Goal: Task Accomplishment & Management: Use online tool/utility

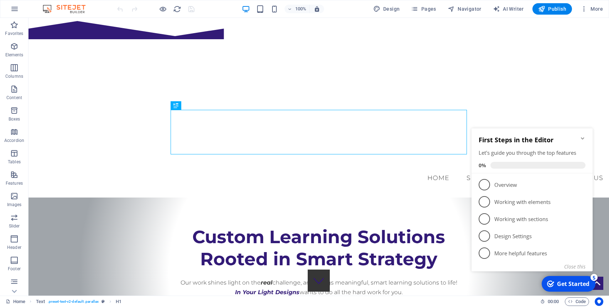
click at [572, 283] on div "Get Started" at bounding box center [573, 283] width 32 height 8
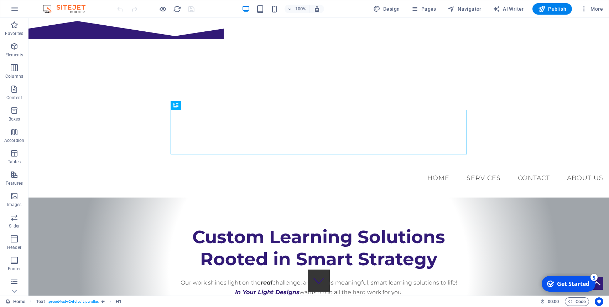
click at [567, 283] on div "Get Started" at bounding box center [573, 283] width 32 height 8
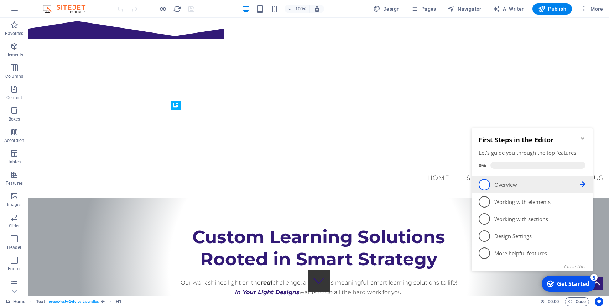
click at [582, 183] on icon at bounding box center [583, 184] width 6 height 6
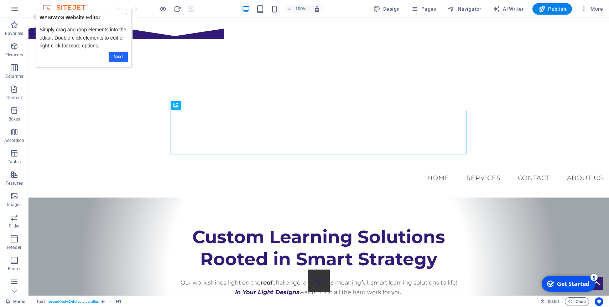
click at [115, 57] on link "Next" at bounding box center [117, 57] width 19 height 10
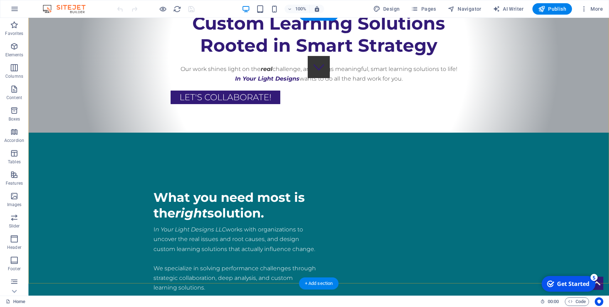
scroll to position [215, 0]
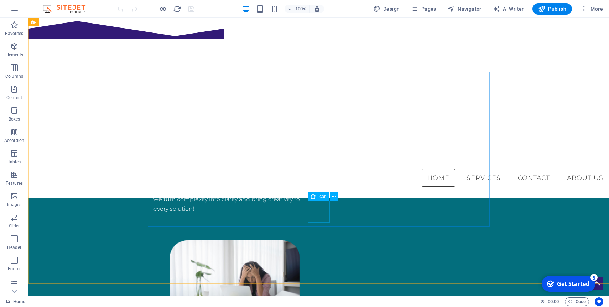
click at [318, 195] on span "Icon" at bounding box center [322, 196] width 8 height 4
click at [335, 196] on icon at bounding box center [334, 196] width 4 height 7
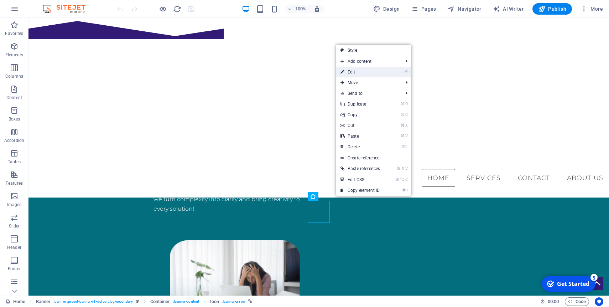
click at [360, 72] on link "⏎ Edit" at bounding box center [360, 72] width 48 height 11
select select "xMidYMid"
select select "px"
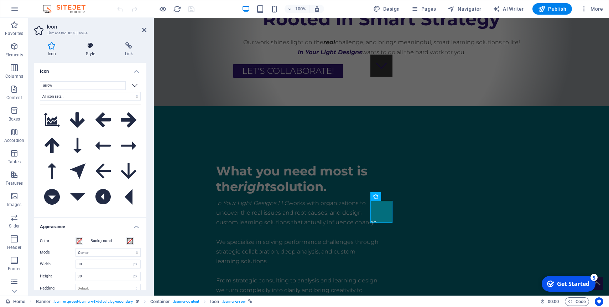
click at [90, 44] on icon at bounding box center [90, 45] width 36 height 7
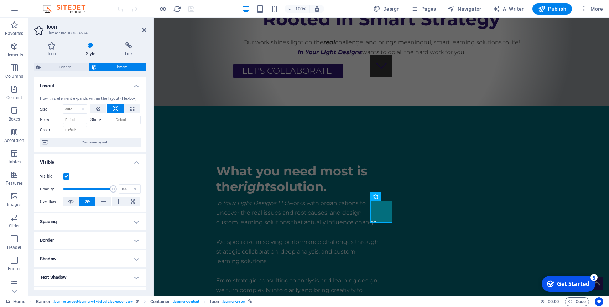
click at [134, 84] on h4 "Layout" at bounding box center [90, 83] width 112 height 13
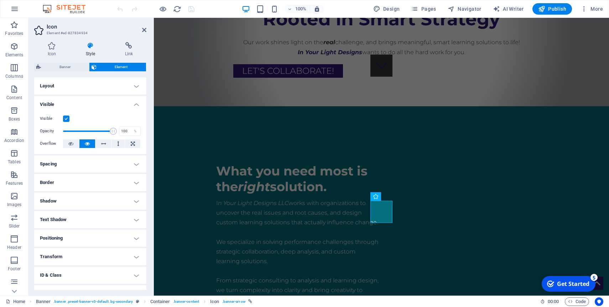
click at [134, 104] on h4 "Visible" at bounding box center [90, 102] width 112 height 13
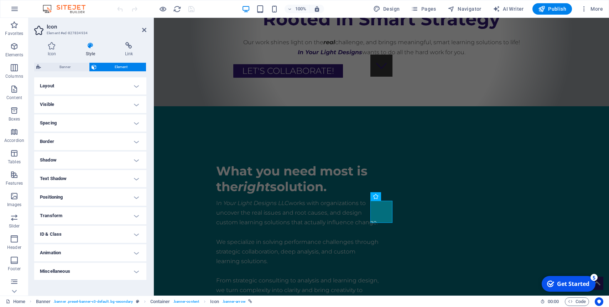
click at [136, 141] on h4 "Border" at bounding box center [90, 141] width 112 height 17
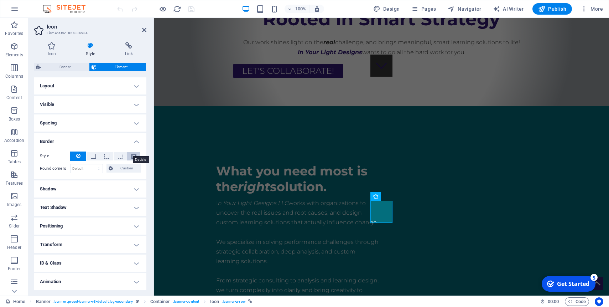
click at [132, 154] on span at bounding box center [133, 155] width 5 height 5
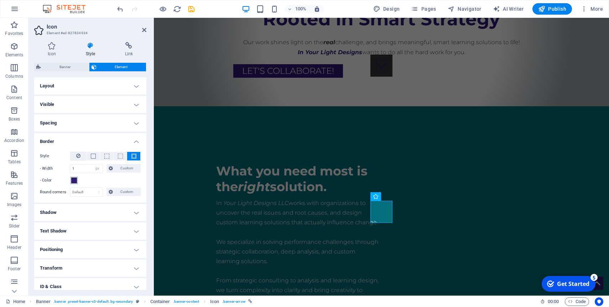
click at [75, 178] on span at bounding box center [74, 180] width 6 height 6
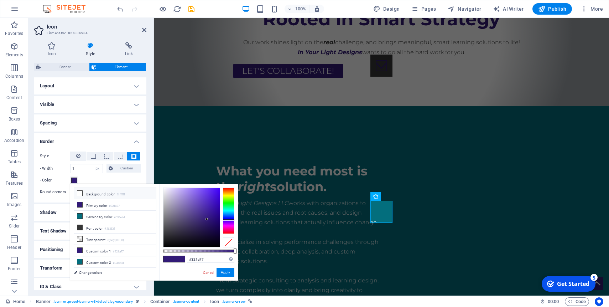
click at [80, 190] on icon at bounding box center [79, 192] width 5 height 5
type input "#ffffff"
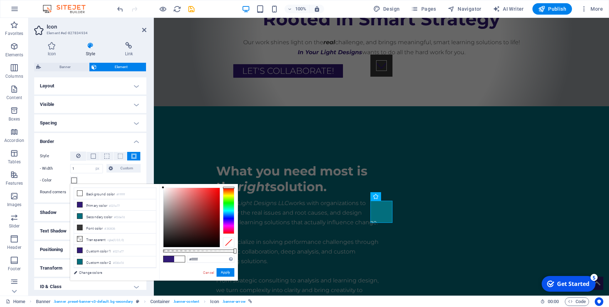
click at [135, 140] on h4 "Border" at bounding box center [90, 139] width 112 height 13
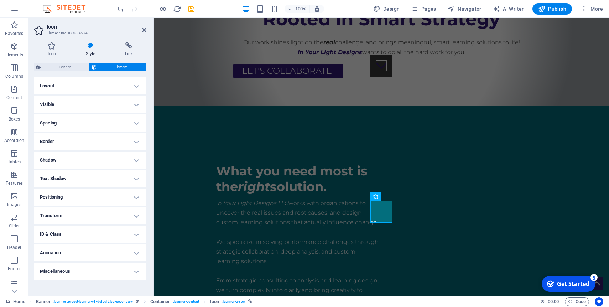
click at [135, 159] on h4 "Shadow" at bounding box center [90, 159] width 112 height 17
click at [134, 194] on h4 "Text Shadow" at bounding box center [90, 194] width 112 height 17
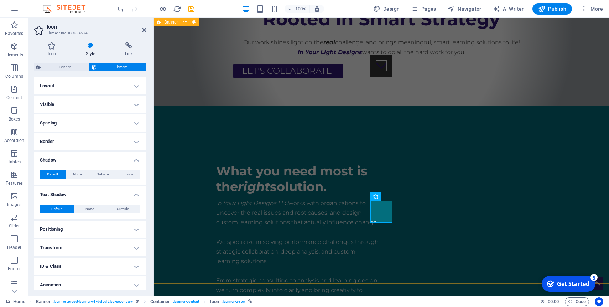
click at [390, 256] on div "What you need most is the right solution. I n Your Light Designs LLC works with…" at bounding box center [381, 296] width 455 height 380
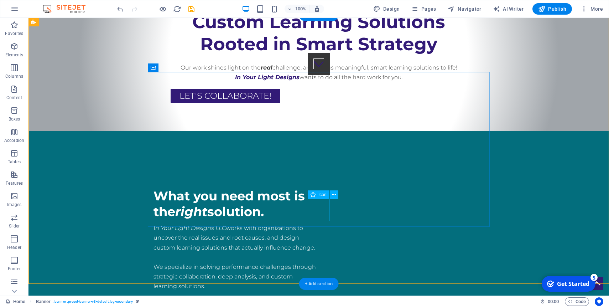
click at [318, 75] on figure at bounding box center [319, 64] width 22 height 22
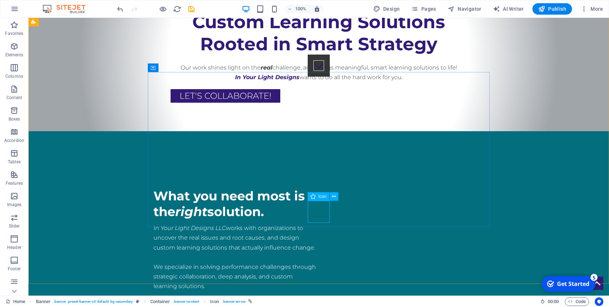
click at [319, 195] on span "Icon" at bounding box center [322, 196] width 8 height 4
click at [320, 75] on figure at bounding box center [319, 64] width 22 height 22
click at [334, 195] on icon at bounding box center [334, 194] width 4 height 7
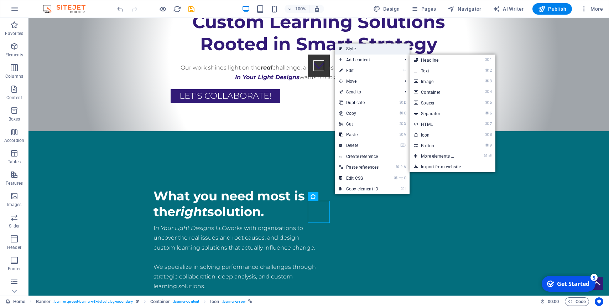
click at [361, 47] on link "Style" at bounding box center [372, 48] width 75 height 11
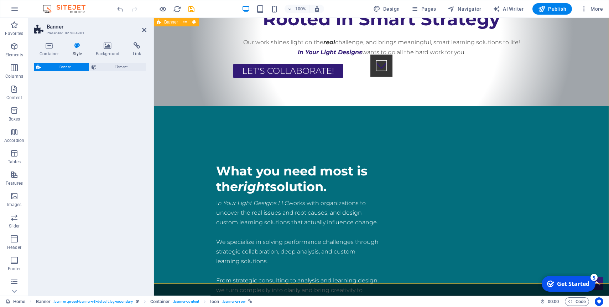
select select "rem"
select select "px"
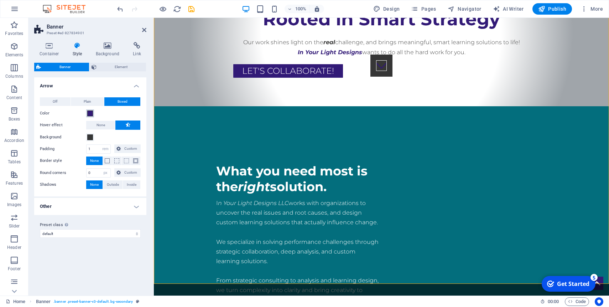
click at [90, 111] on span at bounding box center [90, 113] width 6 height 6
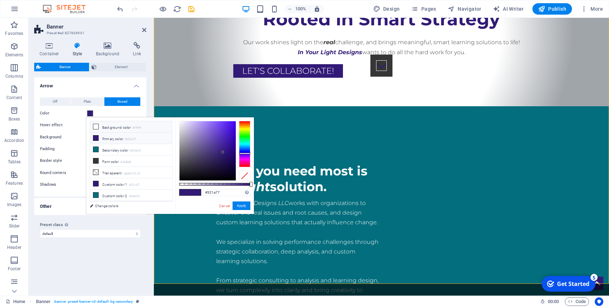
click at [95, 125] on icon at bounding box center [95, 126] width 5 height 5
type input "#ffffff"
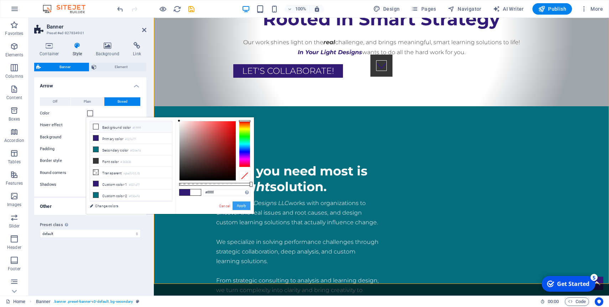
click at [241, 205] on button "Apply" at bounding box center [241, 205] width 18 height 9
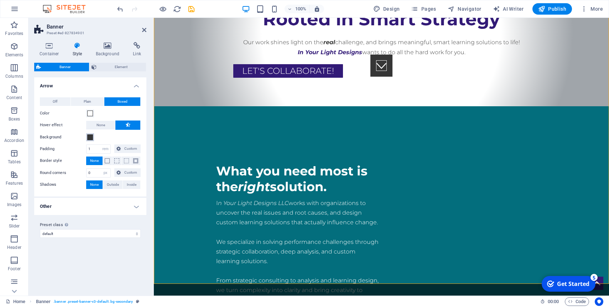
click at [89, 136] on span at bounding box center [90, 137] width 6 height 6
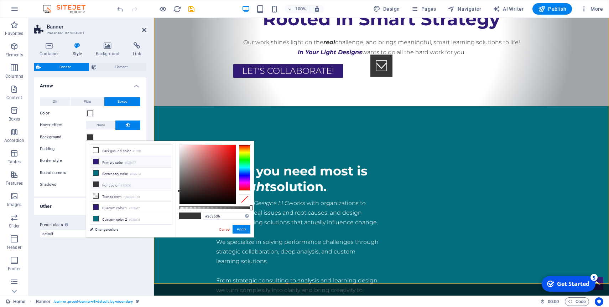
click at [96, 160] on icon at bounding box center [95, 161] width 5 height 5
type input "#321a77"
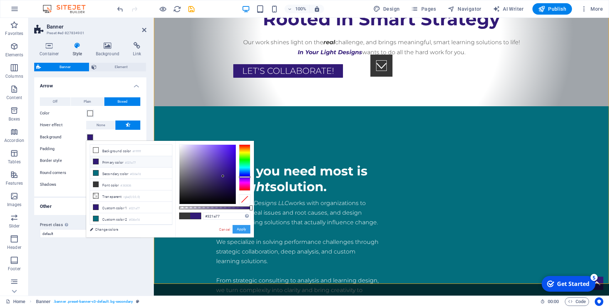
click at [243, 230] on button "Apply" at bounding box center [241, 229] width 18 height 9
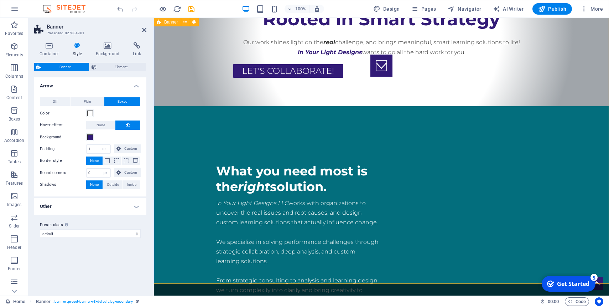
click at [243, 230] on div "What you need most is the right solution. I n Your Light Designs LLC works with…" at bounding box center [381, 296] width 455 height 380
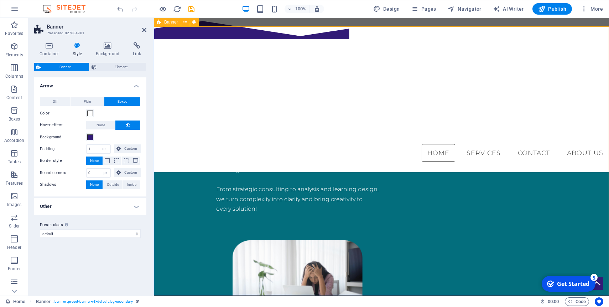
scroll to position [0, 0]
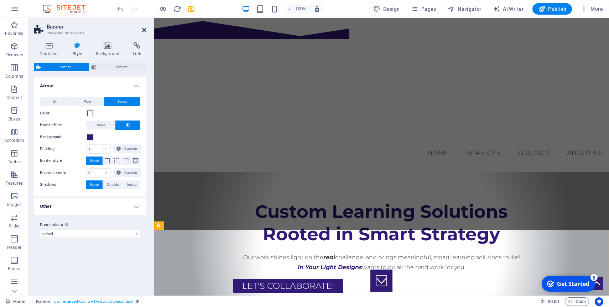
click at [144, 28] on icon at bounding box center [144, 30] width 4 height 6
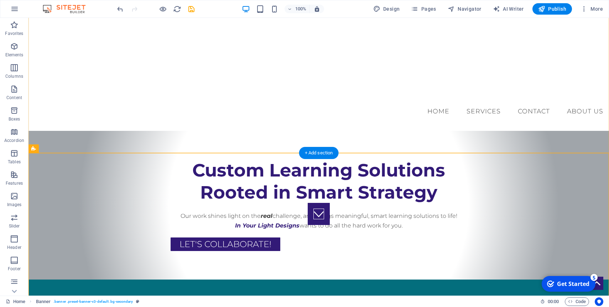
scroll to position [79, 0]
